Goal: Browse casually: Explore the website without a specific task or goal

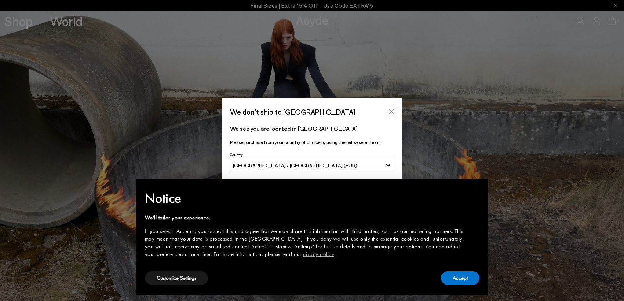
click at [391, 112] on icon "Close" at bounding box center [391, 112] width 5 height 5
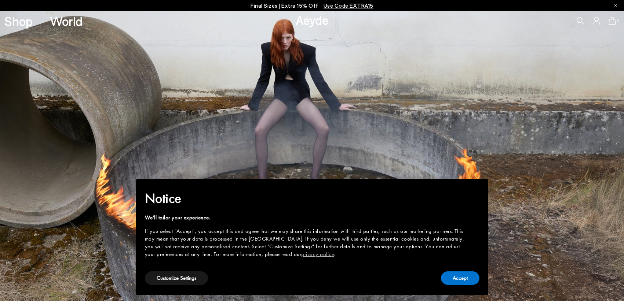
click at [498, 118] on img at bounding box center [312, 156] width 624 height 290
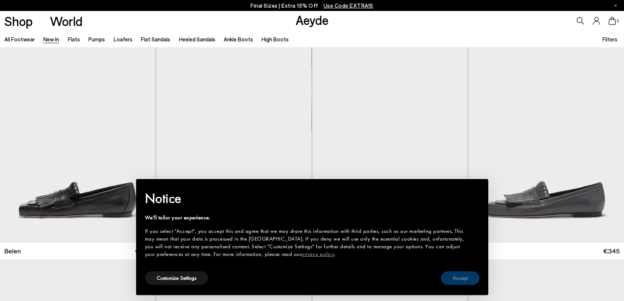
click at [460, 279] on button "Accept" at bounding box center [460, 279] width 39 height 14
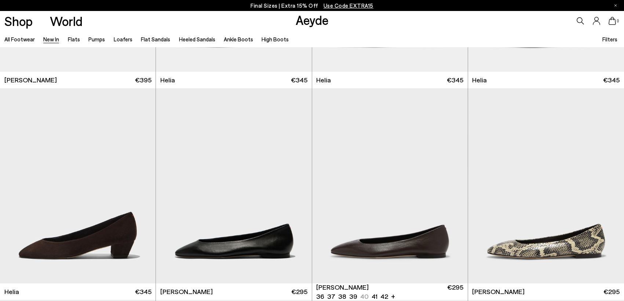
scroll to position [990, 0]
